Goal: Check status: Check status

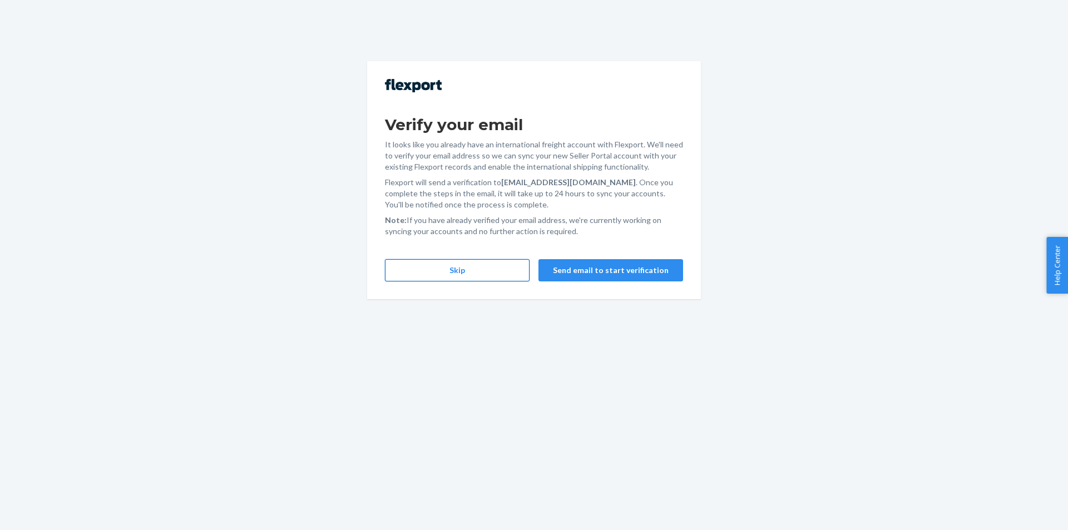
click at [473, 280] on button "Skip" at bounding box center [457, 270] width 145 height 22
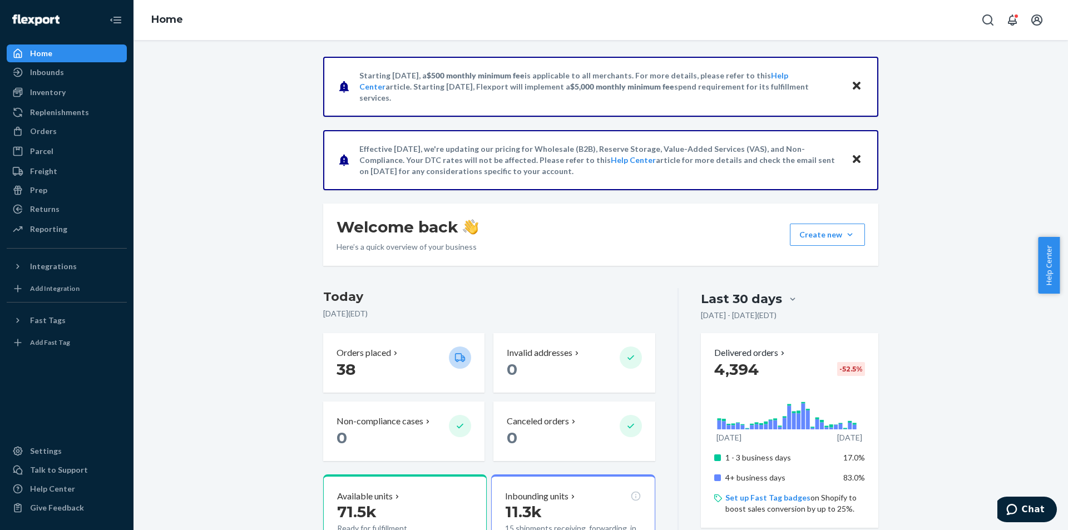
click at [81, 140] on div "Orders Ecommerce Orders Wholesale Orders" at bounding box center [67, 131] width 120 height 19
click at [81, 125] on div "Orders" at bounding box center [67, 131] width 118 height 16
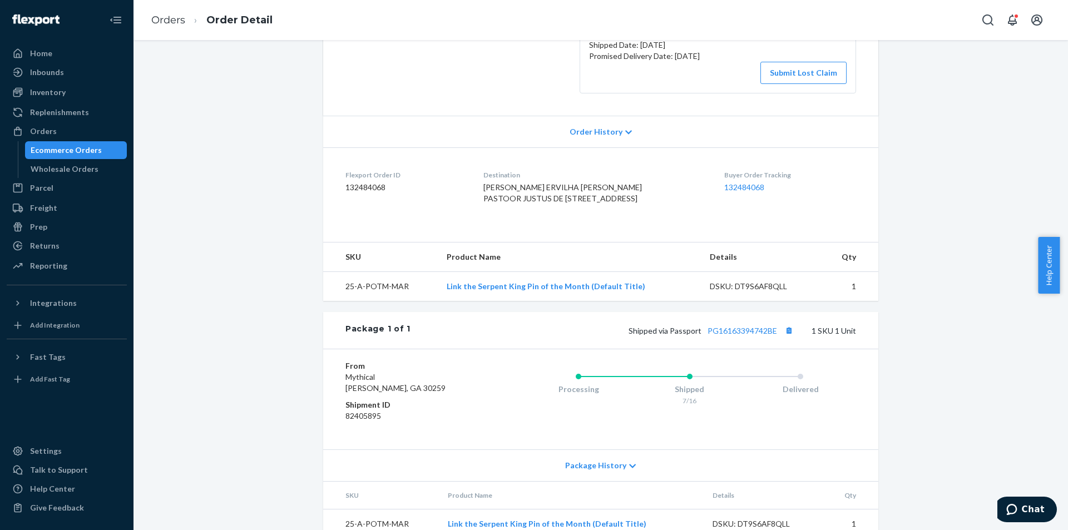
scroll to position [222, 0]
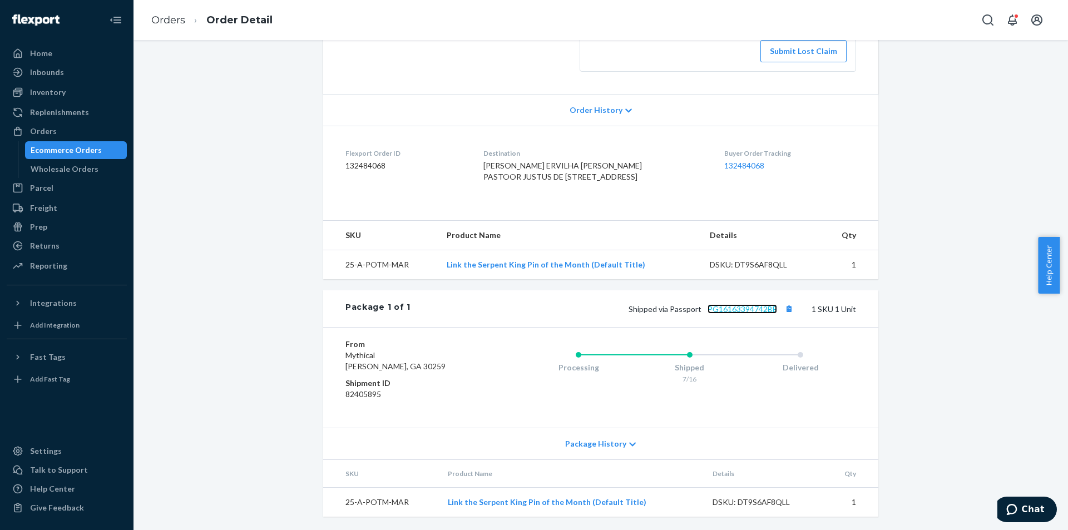
click at [733, 314] on link "PG16163394742BE" at bounding box center [743, 308] width 70 height 9
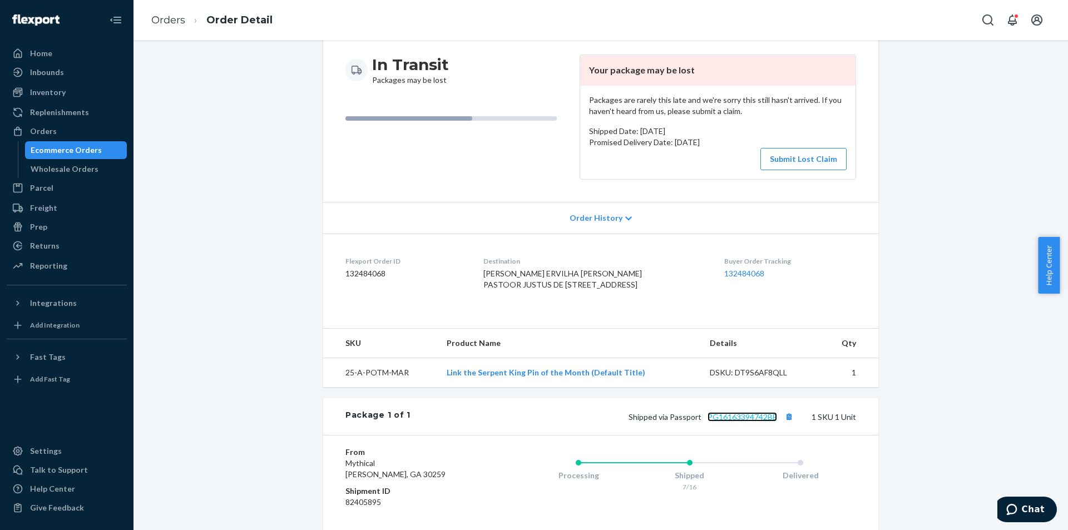
scroll to position [111, 0]
